Goal: Task Accomplishment & Management: Complete application form

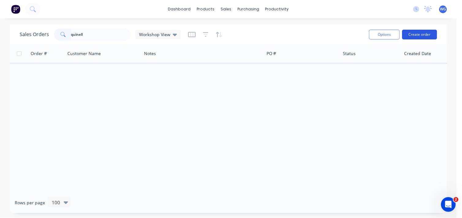
type input "quinell"
click at [412, 32] on button "Create order" at bounding box center [419, 35] width 35 height 10
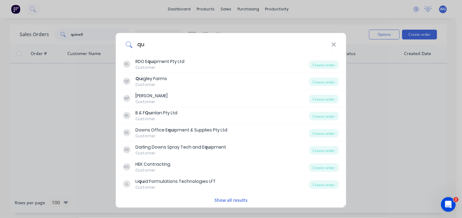
type input "q"
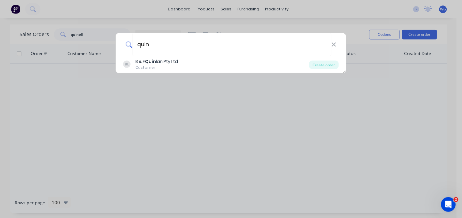
type input "quin"
click at [209, 104] on div "[PERSON_NAME] B & F Quin lan Pty Ltd Customer Create order" at bounding box center [231, 109] width 462 height 218
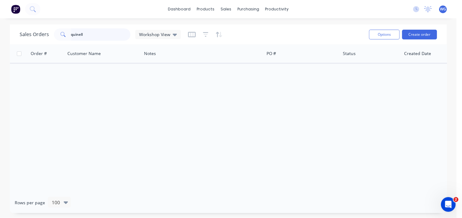
click at [90, 32] on input "quinell" at bounding box center [101, 34] width 60 height 12
type input "q"
click at [413, 35] on button "Create order" at bounding box center [419, 35] width 35 height 10
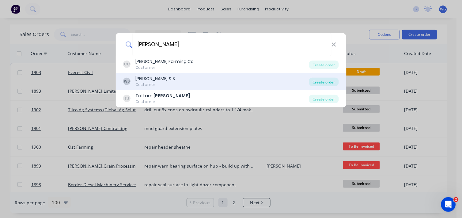
type input "[PERSON_NAME]"
click at [316, 78] on div "Create order" at bounding box center [324, 82] width 30 height 9
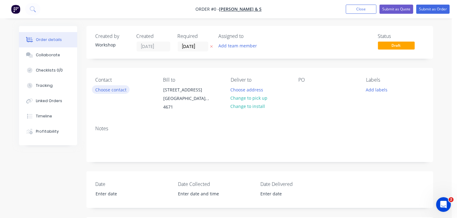
click at [121, 86] on button "Choose contact" at bounding box center [111, 89] width 38 height 8
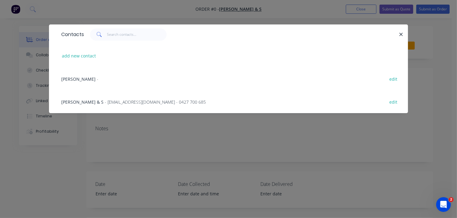
click at [74, 102] on span "[PERSON_NAME] & S" at bounding box center [82, 102] width 42 height 6
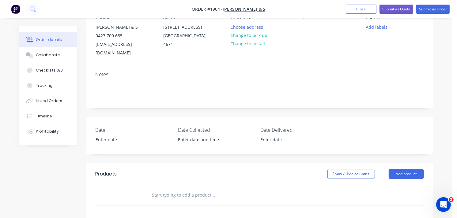
scroll to position [58, 0]
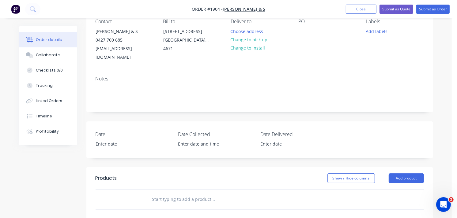
click at [110, 97] on div "Notes" at bounding box center [259, 91] width 347 height 41
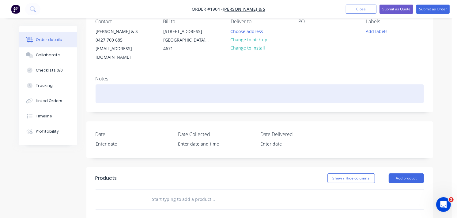
click at [115, 85] on div at bounding box center [260, 94] width 328 height 19
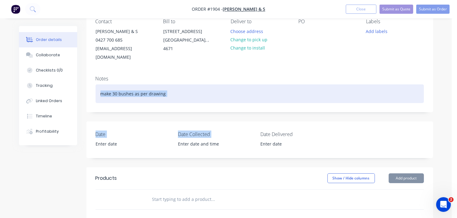
drag, startPoint x: 229, startPoint y: 143, endPoint x: 222, endPoint y: 57, distance: 86.3
click at [222, 57] on div "Created by Workshop Created [DATE] Required [DATE] Assigned to Add team member …" at bounding box center [259, 163] width 347 height 390
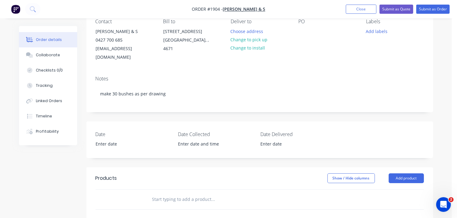
click at [225, 155] on div "Created by Workshop Created [DATE] Required [DATE] Assigned to Add team member …" at bounding box center [259, 163] width 347 height 390
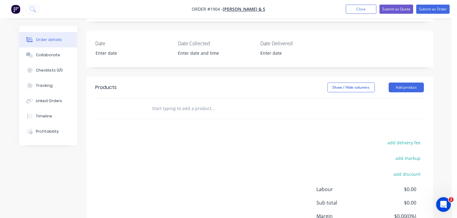
scroll to position [150, 0]
click at [396, 82] on button "Add product" at bounding box center [406, 87] width 35 height 10
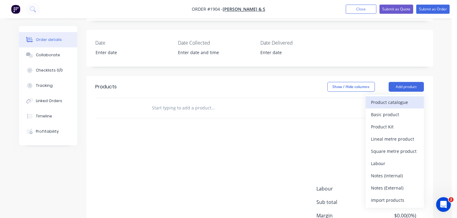
click at [388, 96] on button "Product catalogue" at bounding box center [395, 102] width 58 height 12
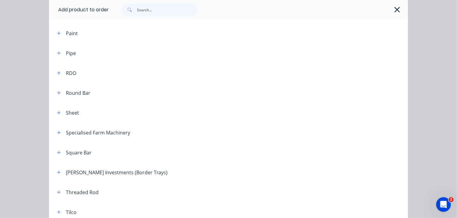
scroll to position [704, 0]
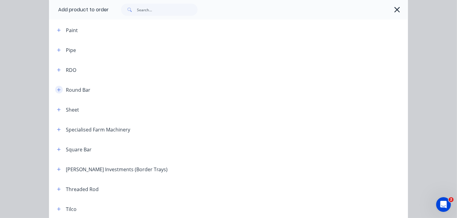
click at [58, 86] on button "button" at bounding box center [59, 90] width 8 height 8
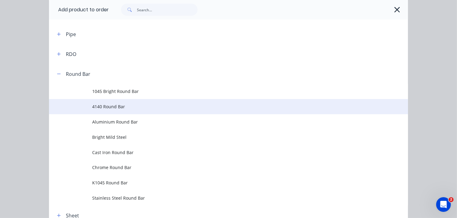
scroll to position [726, 0]
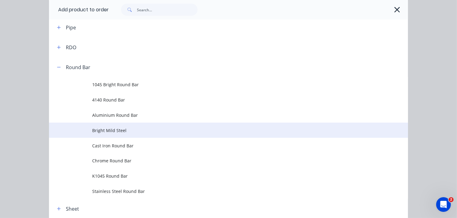
click at [111, 128] on span "Bright Mild Steel" at bounding box center [218, 130] width 253 height 6
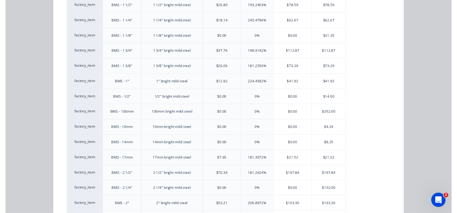
scroll to position [65, 0]
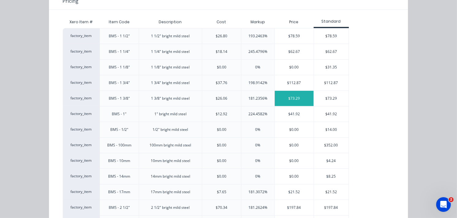
click at [303, 98] on div "$73.29" at bounding box center [294, 98] width 39 height 15
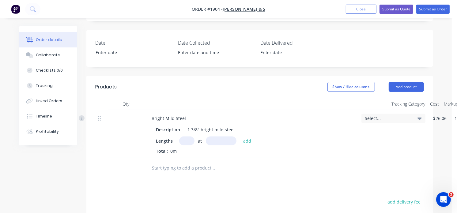
click at [188, 137] on input "text" at bounding box center [186, 141] width 15 height 9
type input "30"
click at [234, 137] on input "text" at bounding box center [221, 141] width 31 height 9
type input "83mm"
click at [247, 137] on button "add" at bounding box center [247, 141] width 14 height 8
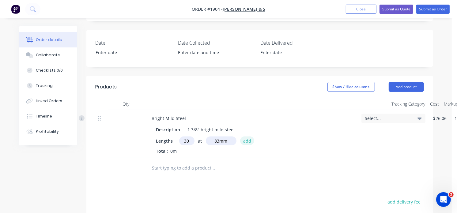
type input "$182.49"
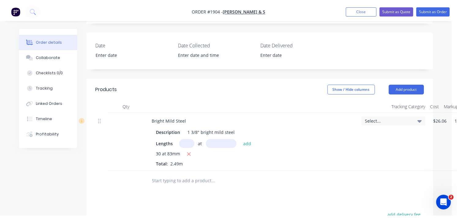
scroll to position [0, 0]
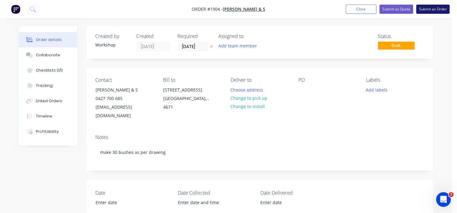
click at [439, 5] on button "Submit as Order" at bounding box center [432, 9] width 33 height 9
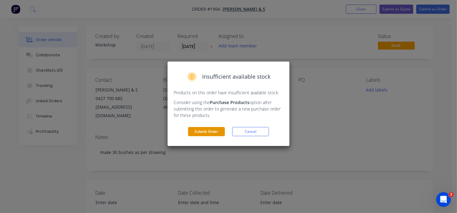
click at [201, 131] on button "Submit Order" at bounding box center [206, 131] width 37 height 9
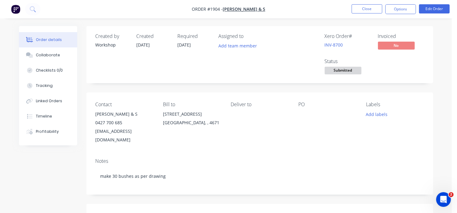
click at [16, 8] on img "button" at bounding box center [15, 9] width 9 height 9
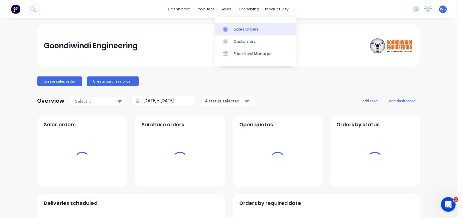
click at [228, 30] on icon at bounding box center [226, 30] width 6 height 6
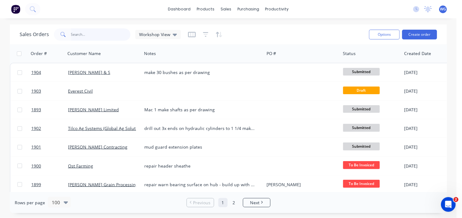
click at [81, 35] on input "text" at bounding box center [101, 34] width 60 height 12
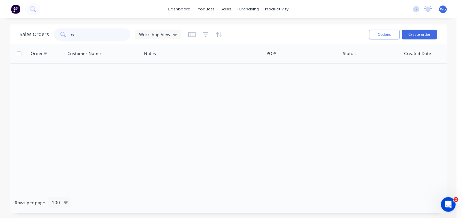
type input "r"
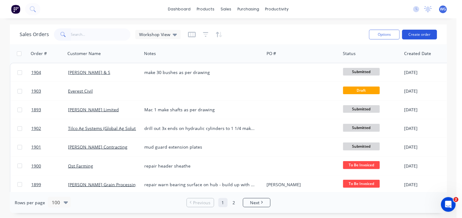
click at [415, 36] on button "Create order" at bounding box center [419, 35] width 35 height 10
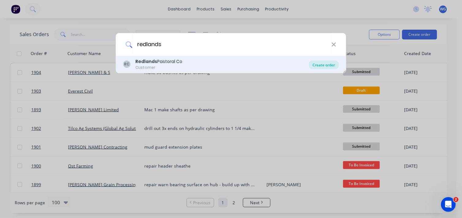
type input "redlands"
click at [329, 63] on div "Create order" at bounding box center [324, 65] width 30 height 9
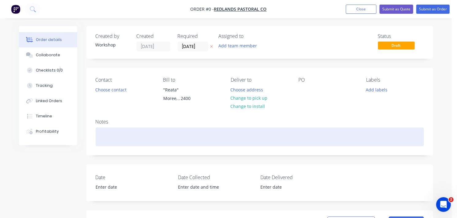
click at [114, 131] on div at bounding box center [260, 137] width 328 height 19
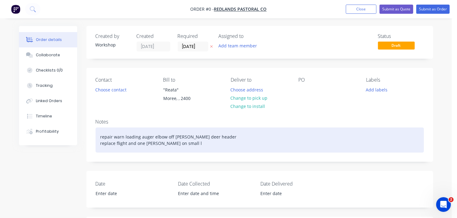
click at [143, 145] on div "repair warn loading auger elbow off [PERSON_NAME] header replace flight and one…" at bounding box center [260, 140] width 328 height 25
click at [193, 142] on div "repair warn loading auger elbow off [PERSON_NAME] header replace flight and one…" at bounding box center [260, 140] width 328 height 25
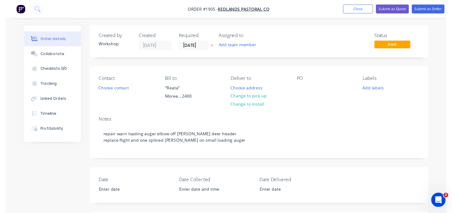
scroll to position [170, 0]
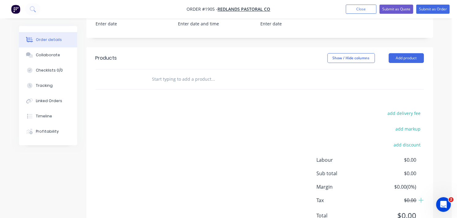
click at [172, 83] on input "text" at bounding box center [213, 79] width 122 height 12
type input "1"
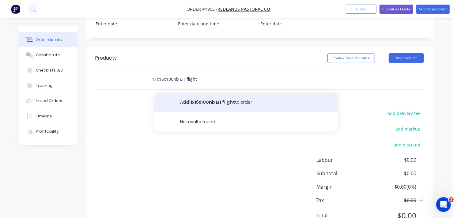
type input "11x16x100nb LH flight"
click at [209, 101] on button "Add 11x16x100nb LH flight to order" at bounding box center [246, 103] width 184 height 20
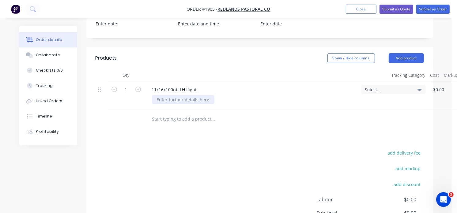
click at [188, 100] on div at bounding box center [183, 99] width 62 height 9
drag, startPoint x: 178, startPoint y: 100, endPoint x: 163, endPoint y: 100, distance: 15.0
click at [163, 100] on div "5x peices" at bounding box center [166, 99] width 29 height 9
click at [166, 88] on div "11x16x100nb LH flight" at bounding box center [174, 89] width 55 height 9
click at [156, 88] on div "11x16x5mmx 100nb LH flight" at bounding box center [181, 89] width 69 height 9
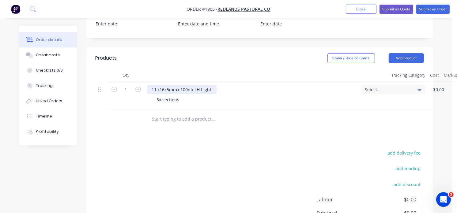
click at [164, 89] on div "11'x16x5mmx 100nb LH flight" at bounding box center [182, 89] width 70 height 9
click at [404, 58] on button "Add product" at bounding box center [406, 58] width 35 height 10
click at [175, 122] on input "text" at bounding box center [213, 119] width 122 height 12
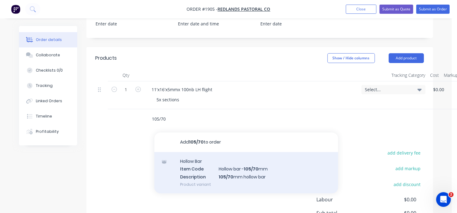
type input "105/70"
click at [222, 176] on div "Hollow Bar Item Code Hollow bar - 105/70 mm Description 105/70 mm hollow bar Pr…" at bounding box center [246, 172] width 184 height 41
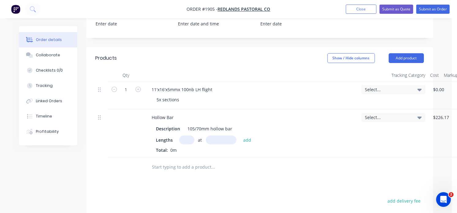
click at [174, 140] on div "Lengths at add" at bounding box center [251, 140] width 191 height 9
click at [185, 139] on input "text" at bounding box center [186, 140] width 15 height 9
type input "1"
click at [206, 138] on input "text" at bounding box center [221, 140] width 31 height 9
type input "100mm"
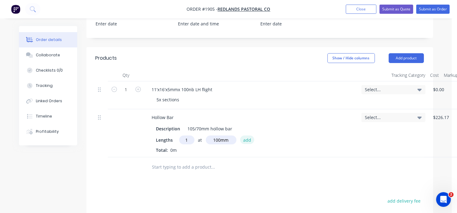
click at [247, 141] on button "add" at bounding box center [247, 140] width 14 height 8
type input "$67.85"
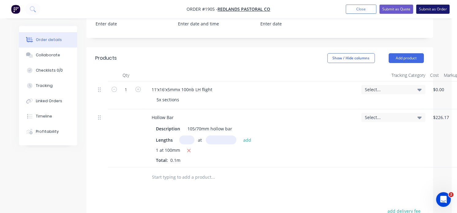
click at [436, 9] on button "Submit as Order" at bounding box center [432, 9] width 33 height 9
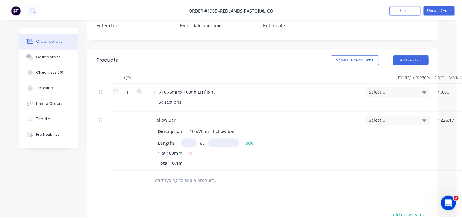
scroll to position [0, 0]
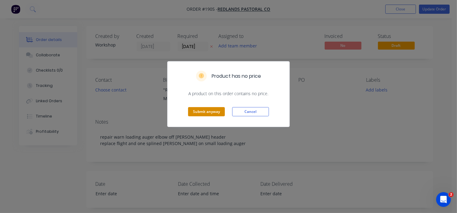
click at [201, 110] on button "Submit anyway" at bounding box center [206, 111] width 37 height 9
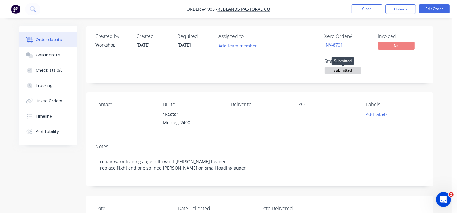
click at [331, 74] on span "Submitted" at bounding box center [343, 71] width 37 height 8
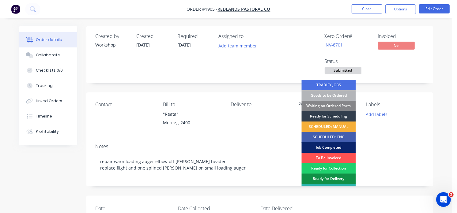
click at [323, 148] on div "Job Completed" at bounding box center [328, 147] width 54 height 10
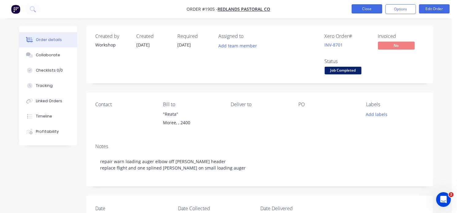
click at [366, 6] on button "Close" at bounding box center [367, 8] width 31 height 9
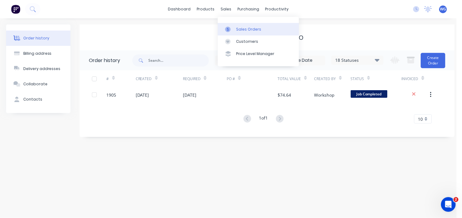
click at [244, 30] on div "Sales Orders" at bounding box center [248, 30] width 25 height 6
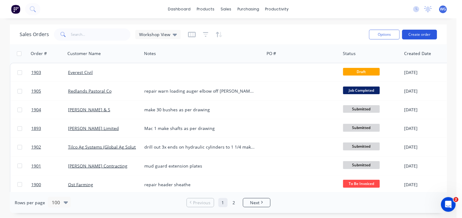
click at [420, 34] on button "Create order" at bounding box center [419, 35] width 35 height 10
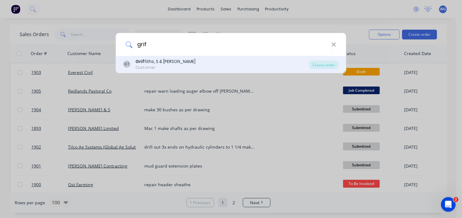
type input "grif"
click at [155, 64] on div "Grif fiths, S & [PERSON_NAME]" at bounding box center [165, 61] width 60 height 6
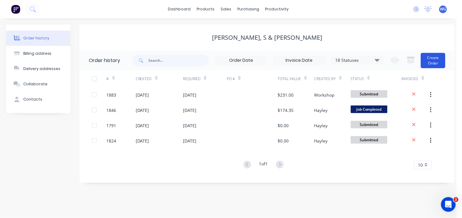
click at [434, 60] on button "Create Order" at bounding box center [433, 60] width 24 height 15
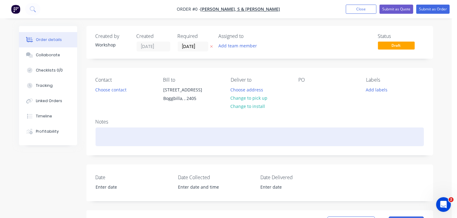
click at [138, 139] on div at bounding box center [260, 137] width 328 height 19
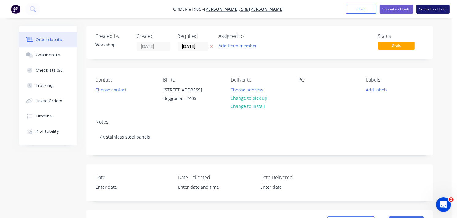
click at [427, 10] on button "Submit as Order" at bounding box center [432, 9] width 33 height 9
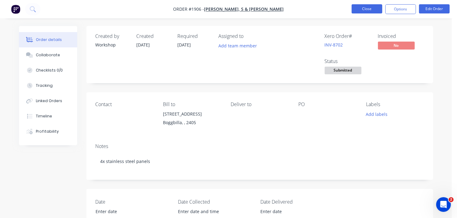
click at [369, 7] on button "Close" at bounding box center [367, 8] width 31 height 9
